Goal: Communication & Community: Participate in discussion

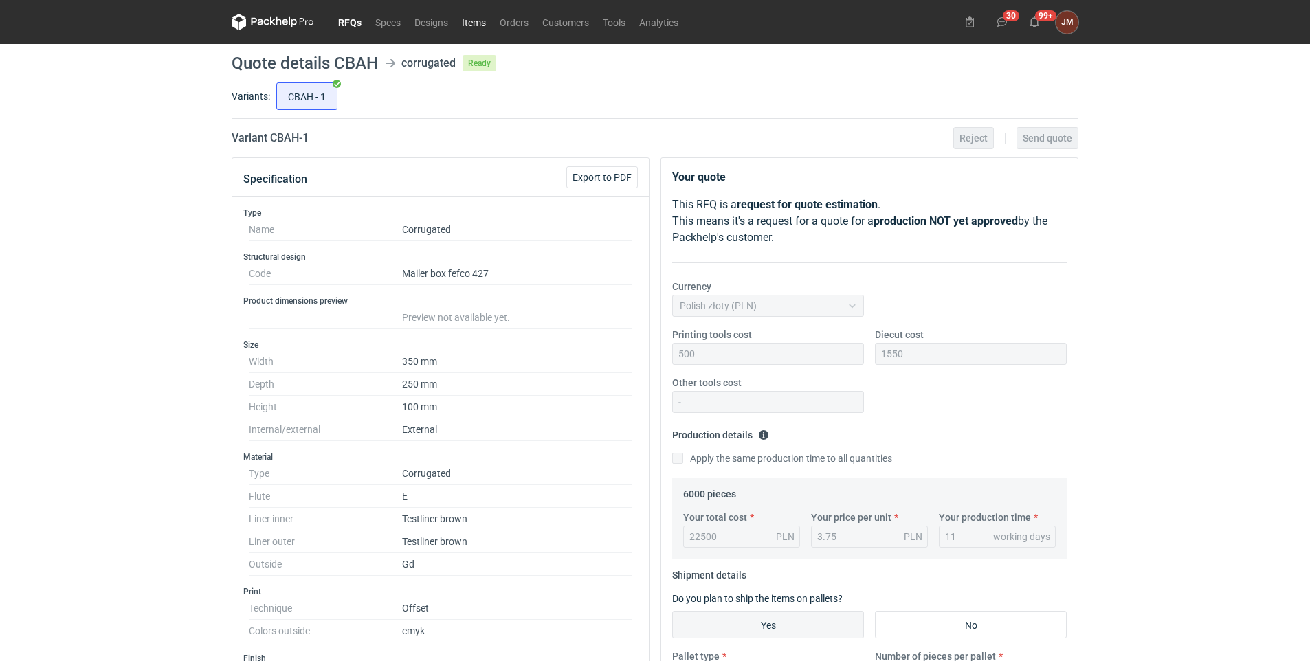
click at [467, 19] on link "Items" at bounding box center [474, 22] width 38 height 16
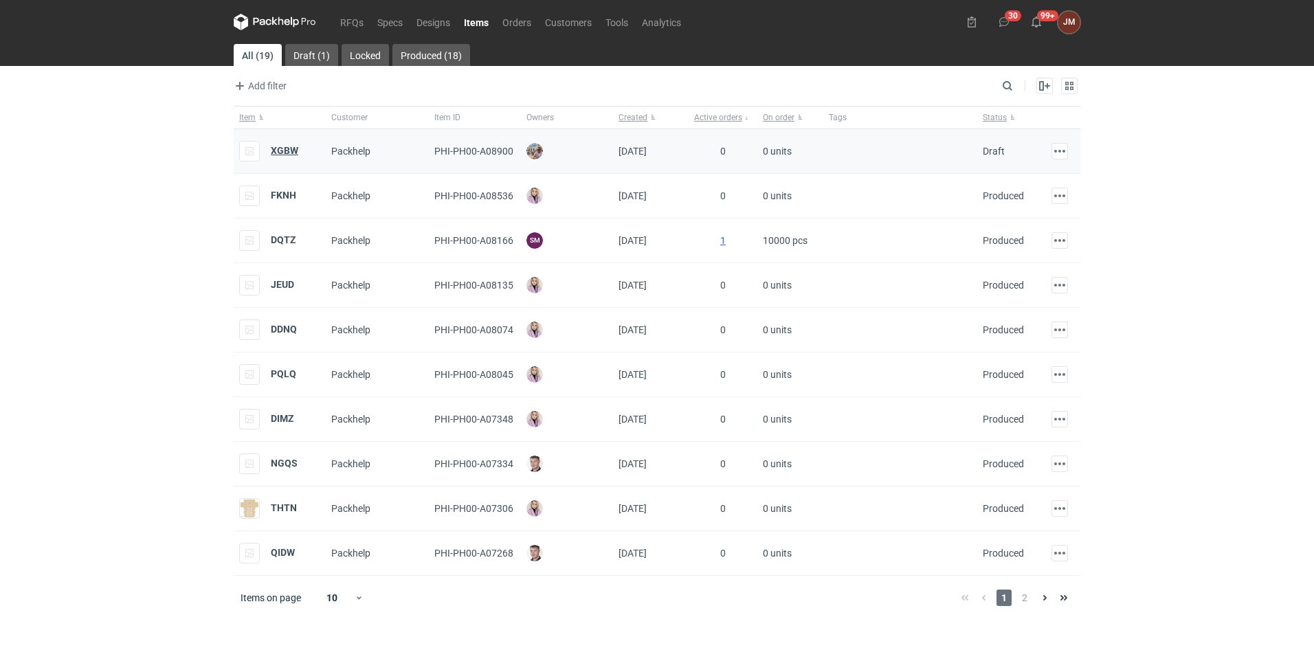
click at [286, 148] on strong "XGBW" at bounding box center [284, 150] width 27 height 11
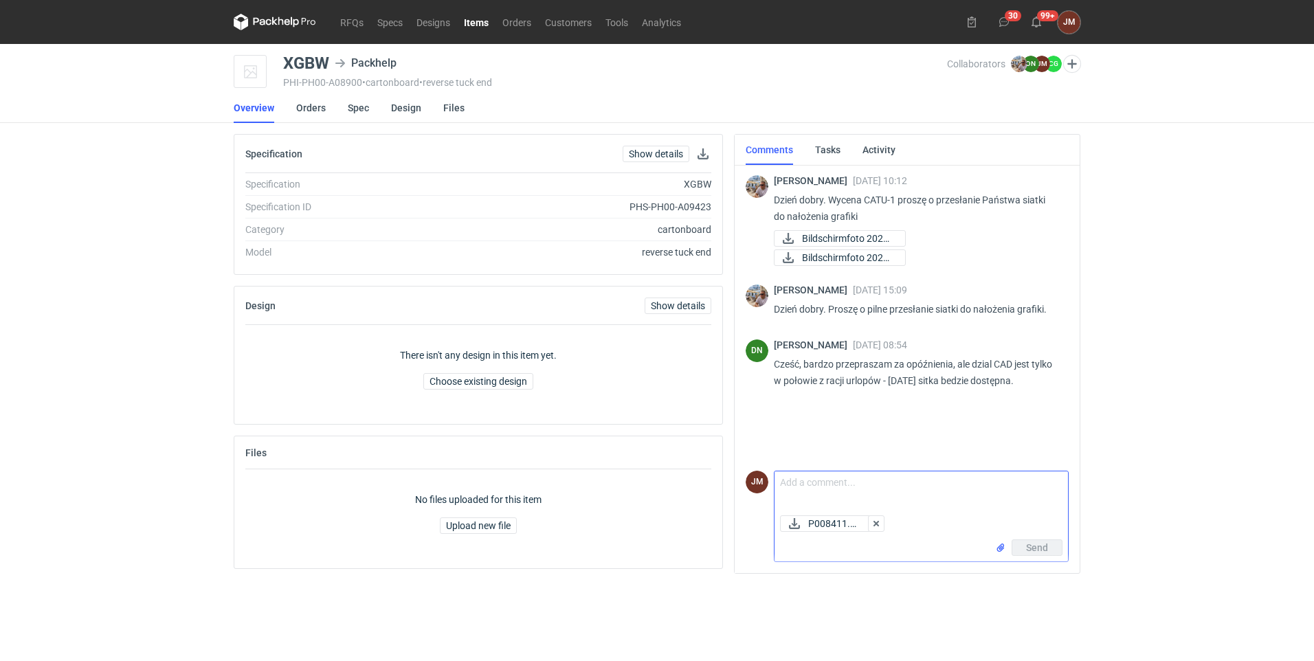
click at [814, 483] on textarea "Comment message" at bounding box center [922, 491] width 294 height 38
paste textarea "W załączeniu przesyłam siatkę do akceptacji. Projekt przygotowano na podstawie …"
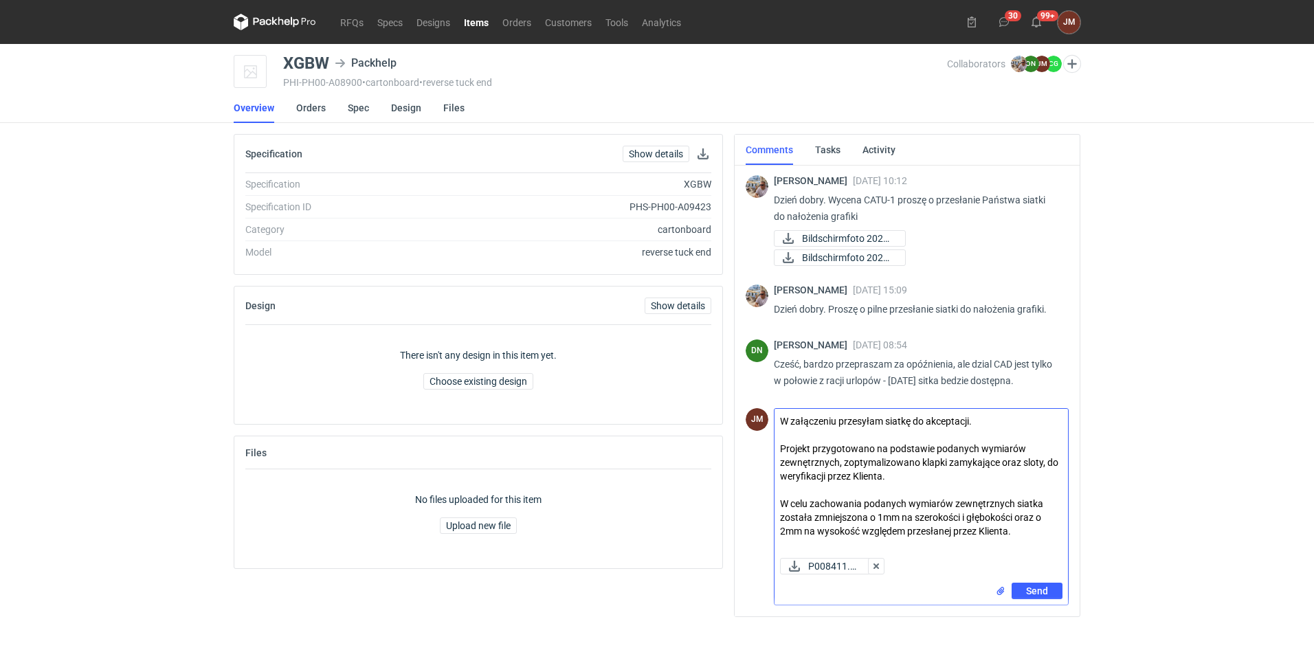
drag, startPoint x: 894, startPoint y: 477, endPoint x: 836, endPoint y: 479, distance: 58.5
click at [836, 479] on textarea "W załączeniu przesyłam siatkę do akceptacji. Projekt przygotowano na podstawie …" at bounding box center [922, 481] width 294 height 144
click at [1024, 531] on textarea "W załączeniu przesyłam siatkę do akceptacji. Projekt przygotowano na podstawie …" at bounding box center [922, 481] width 294 height 144
drag, startPoint x: 1034, startPoint y: 533, endPoint x: 957, endPoint y: 538, distance: 77.1
click at [957, 538] on textarea "W załączeniu przesyłam siatkę do akceptacji. Projekt przygotowano na podstawie …" at bounding box center [922, 481] width 294 height 144
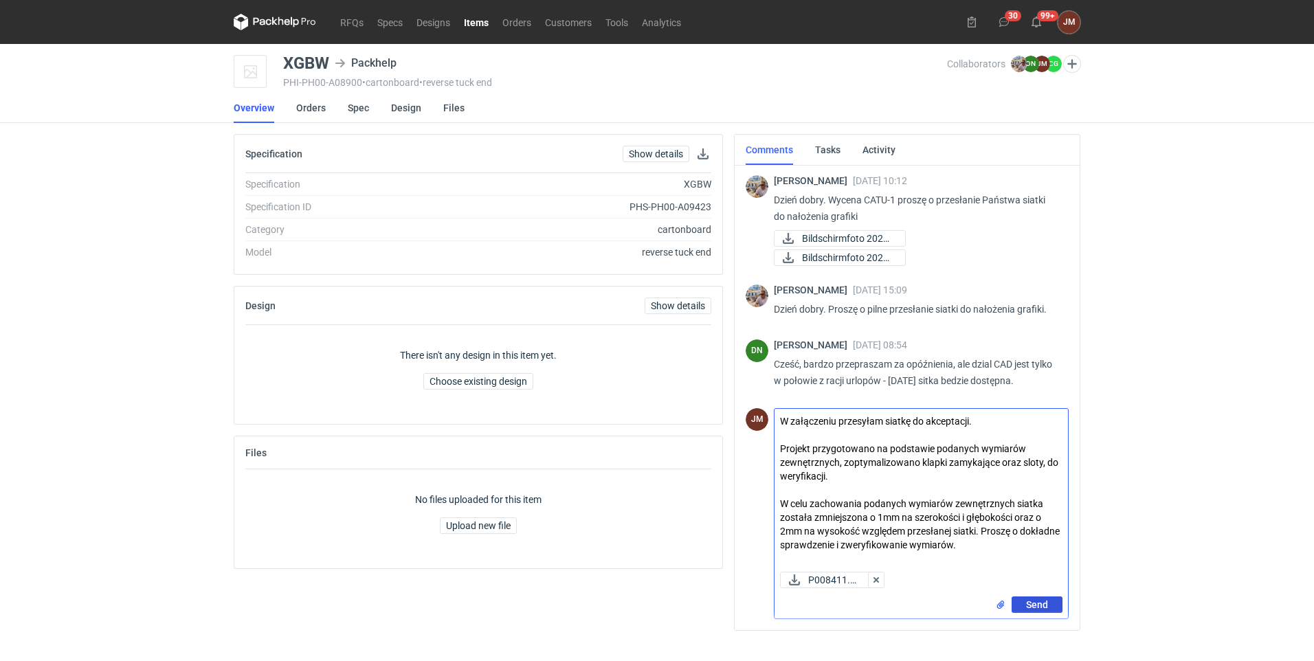
type textarea "W załączeniu przesyłam siatkę do akceptacji. Projekt przygotowano na podstawie …"
click at [1042, 602] on span "Send" at bounding box center [1037, 605] width 22 height 10
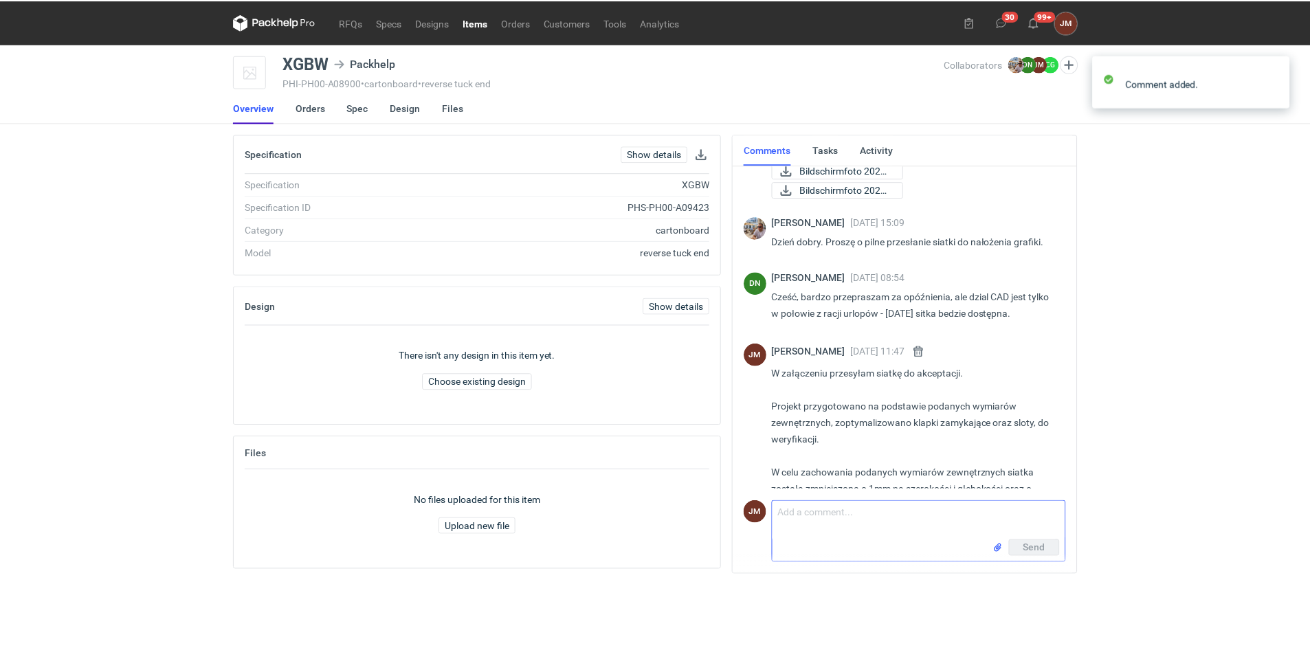
scroll to position [142, 0]
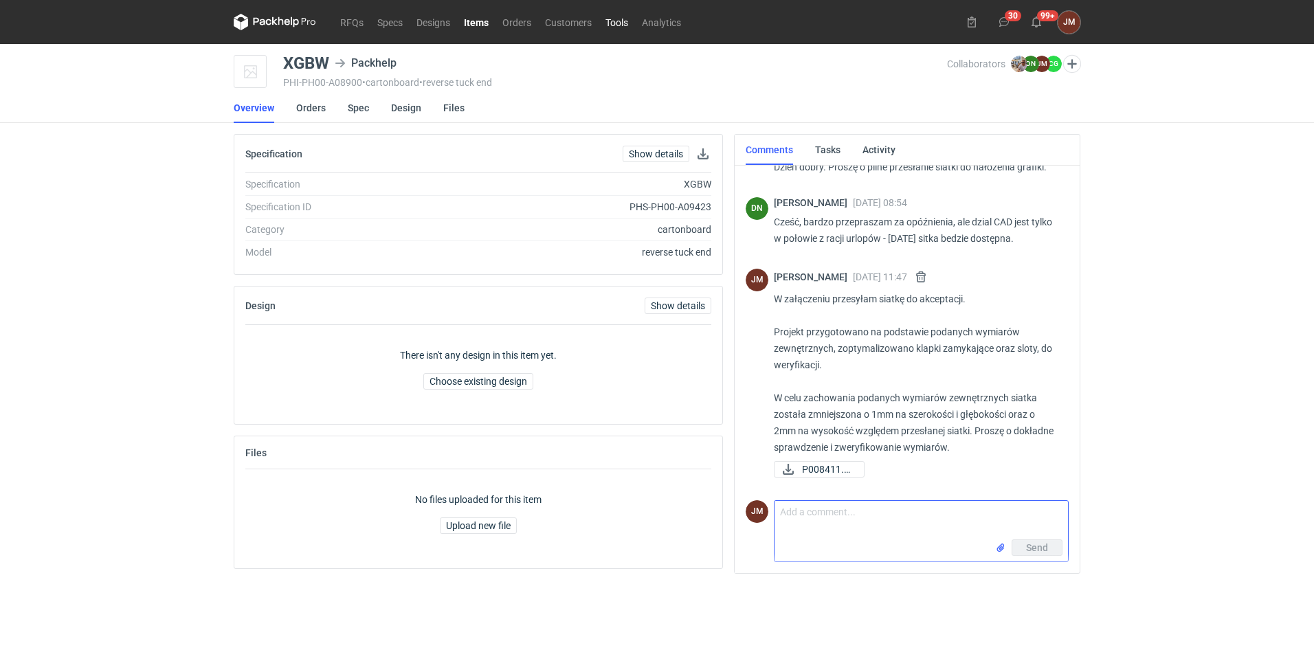
click at [616, 18] on link "Tools" at bounding box center [617, 22] width 36 height 16
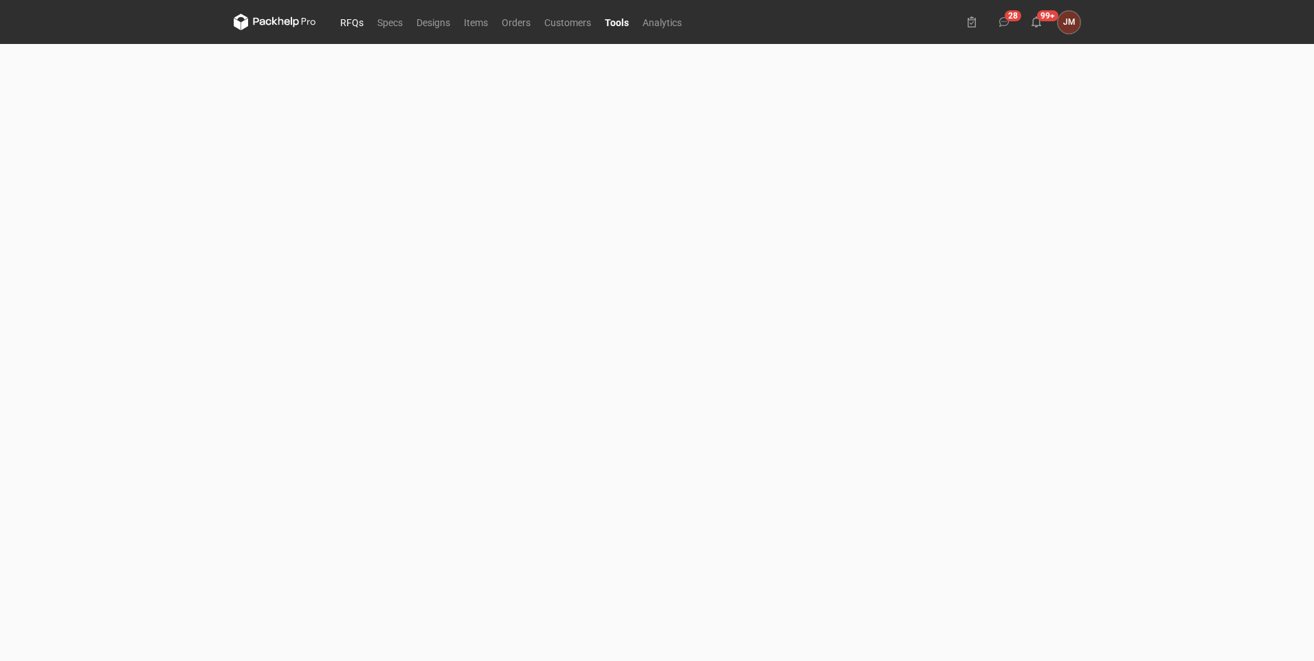
click at [341, 21] on link "RFQs" at bounding box center [351, 22] width 37 height 16
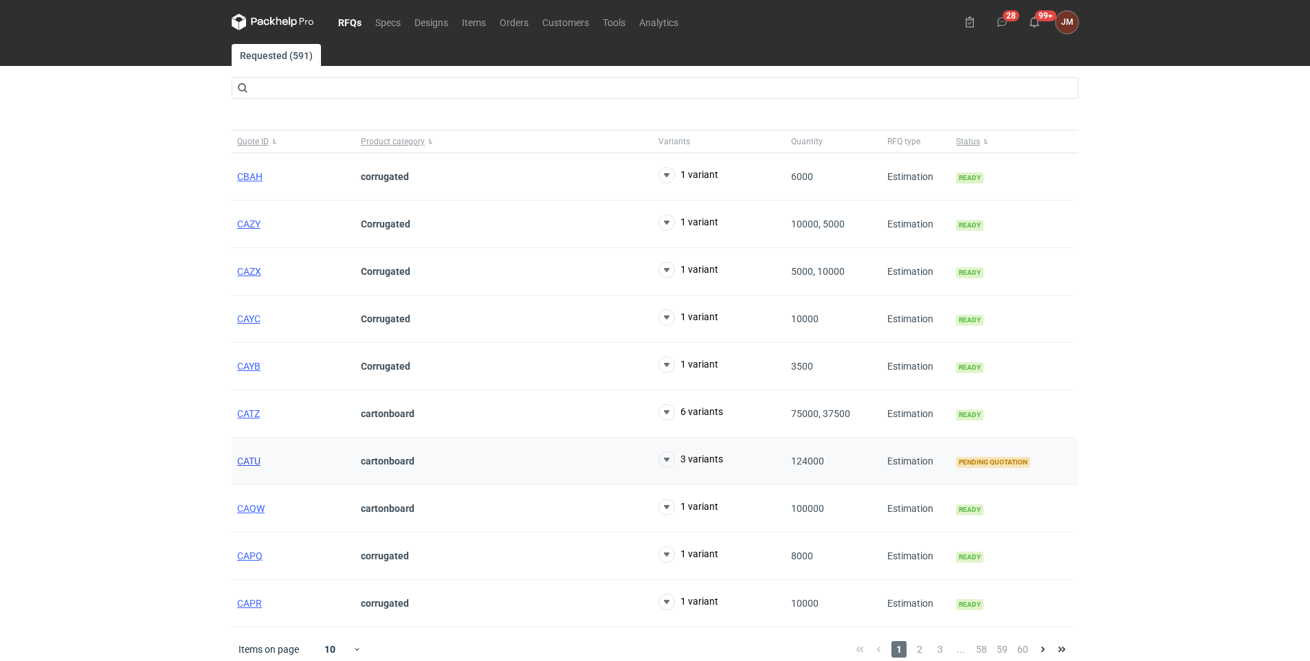
click at [252, 461] on span "CATU" at bounding box center [248, 461] width 23 height 11
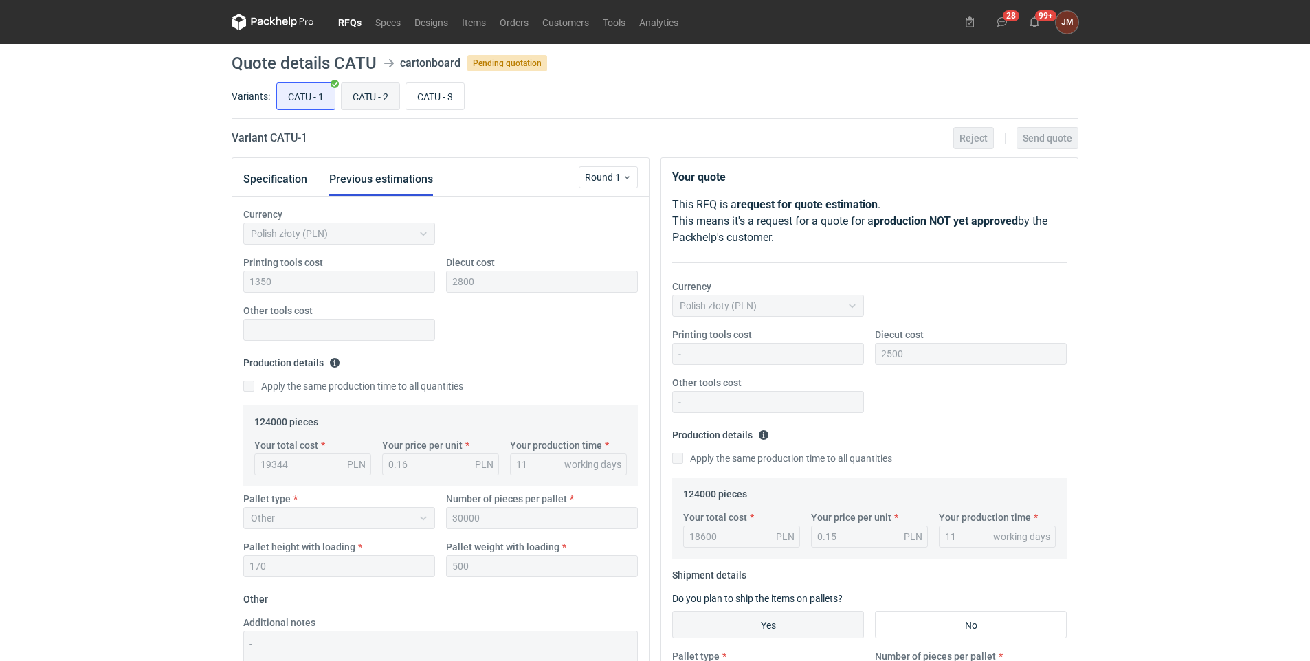
click at [389, 88] on input "CATU - 2" at bounding box center [371, 96] width 58 height 26
radio input "true"
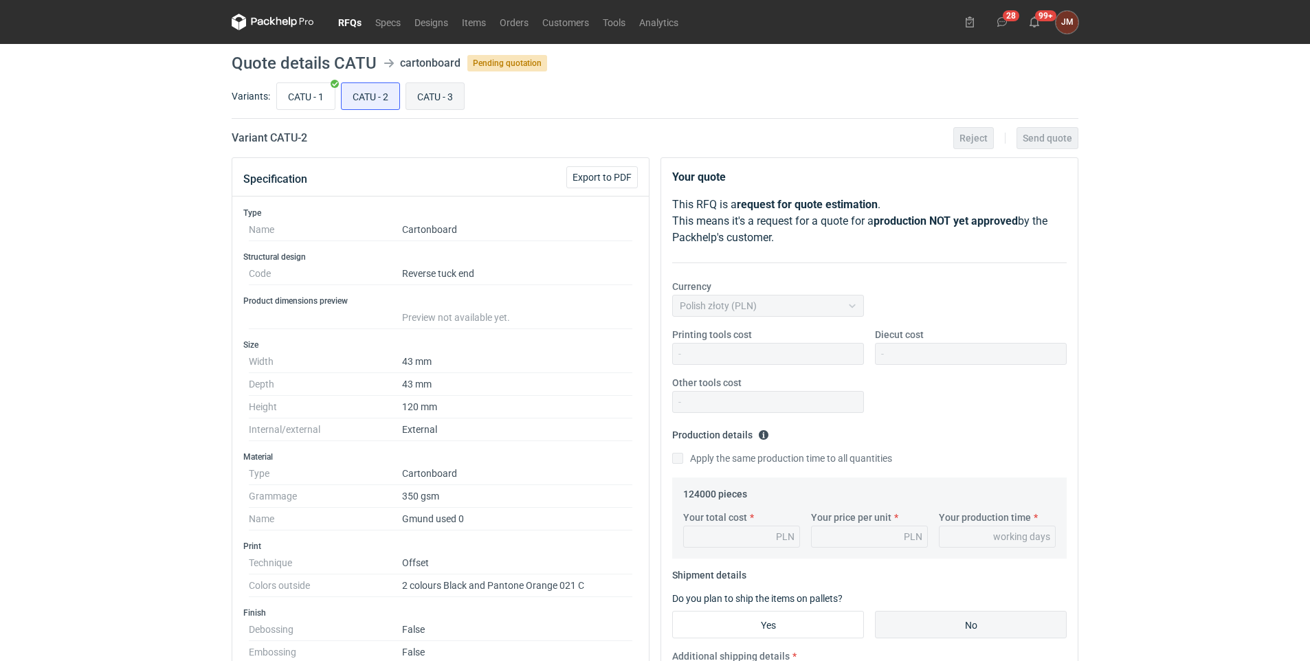
click at [441, 96] on input "CATU - 3" at bounding box center [435, 96] width 58 height 26
radio input "true"
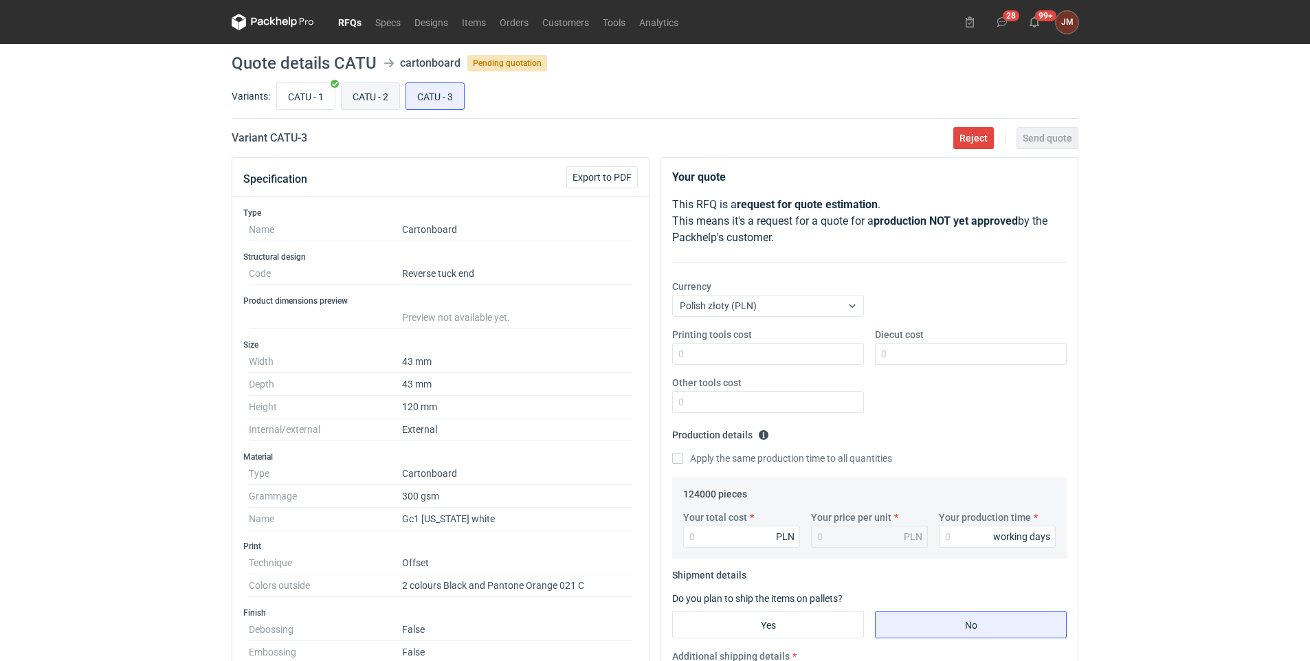
click at [373, 98] on input "CATU - 2" at bounding box center [371, 96] width 58 height 26
radio input "true"
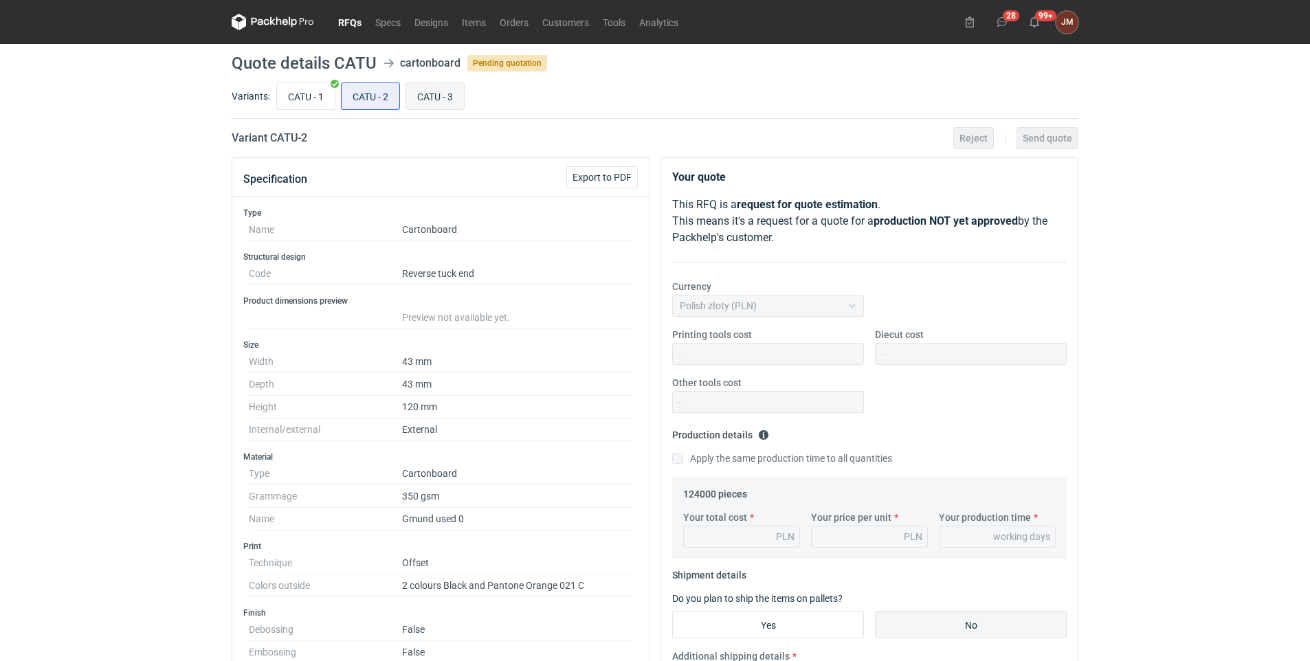
click at [431, 96] on input "CATU - 3" at bounding box center [435, 96] width 58 height 26
radio input "true"
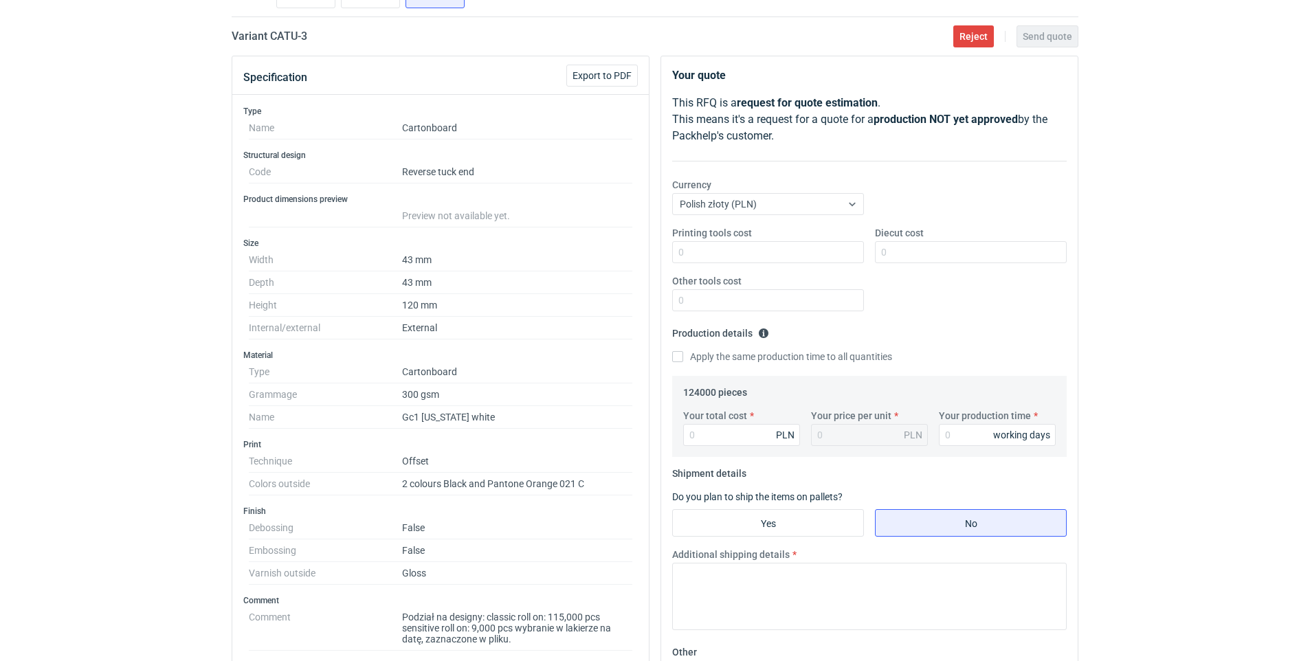
scroll to position [20, 0]
